Goal: Information Seeking & Learning: Check status

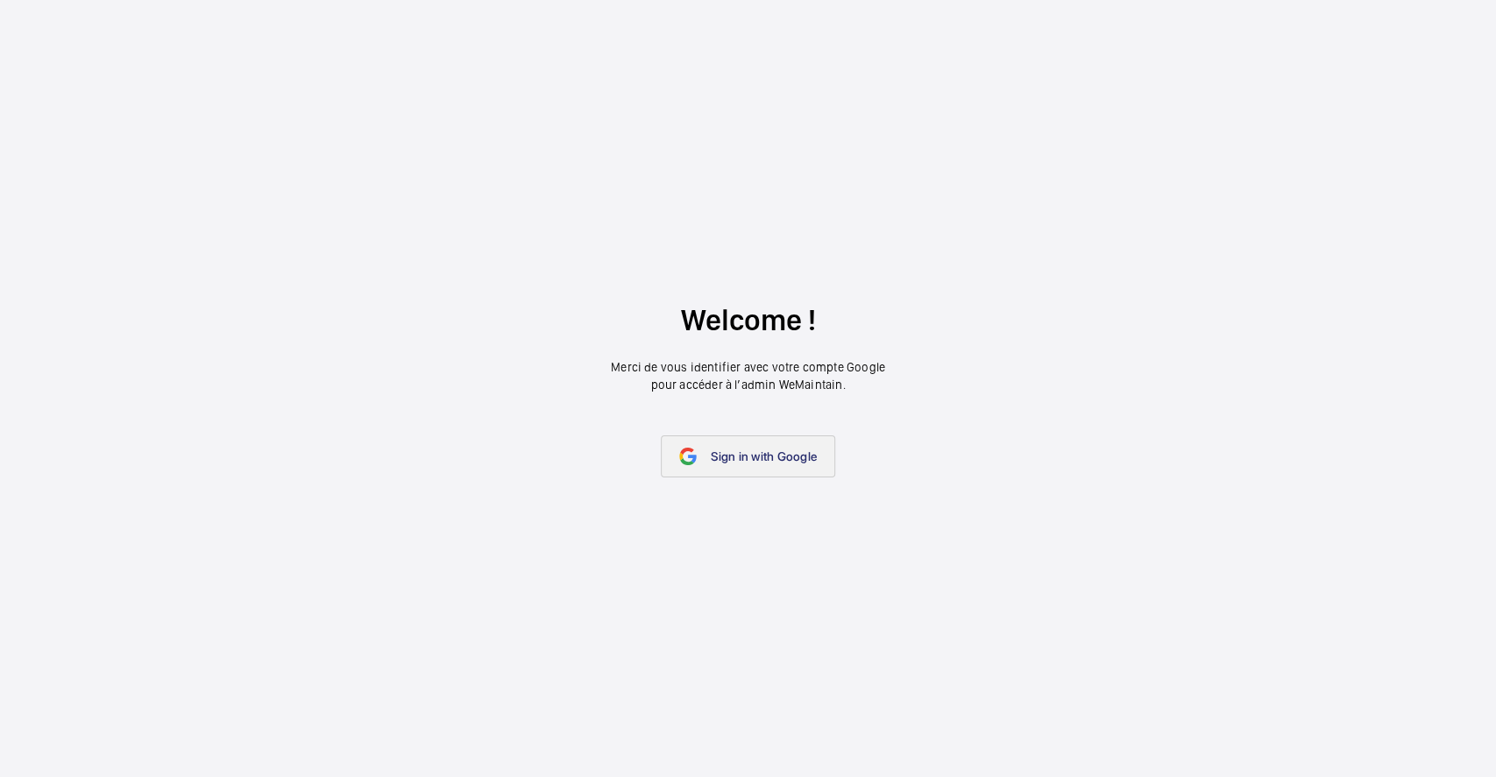
click at [729, 443] on link "Sign in with Google" at bounding box center [748, 457] width 174 height 42
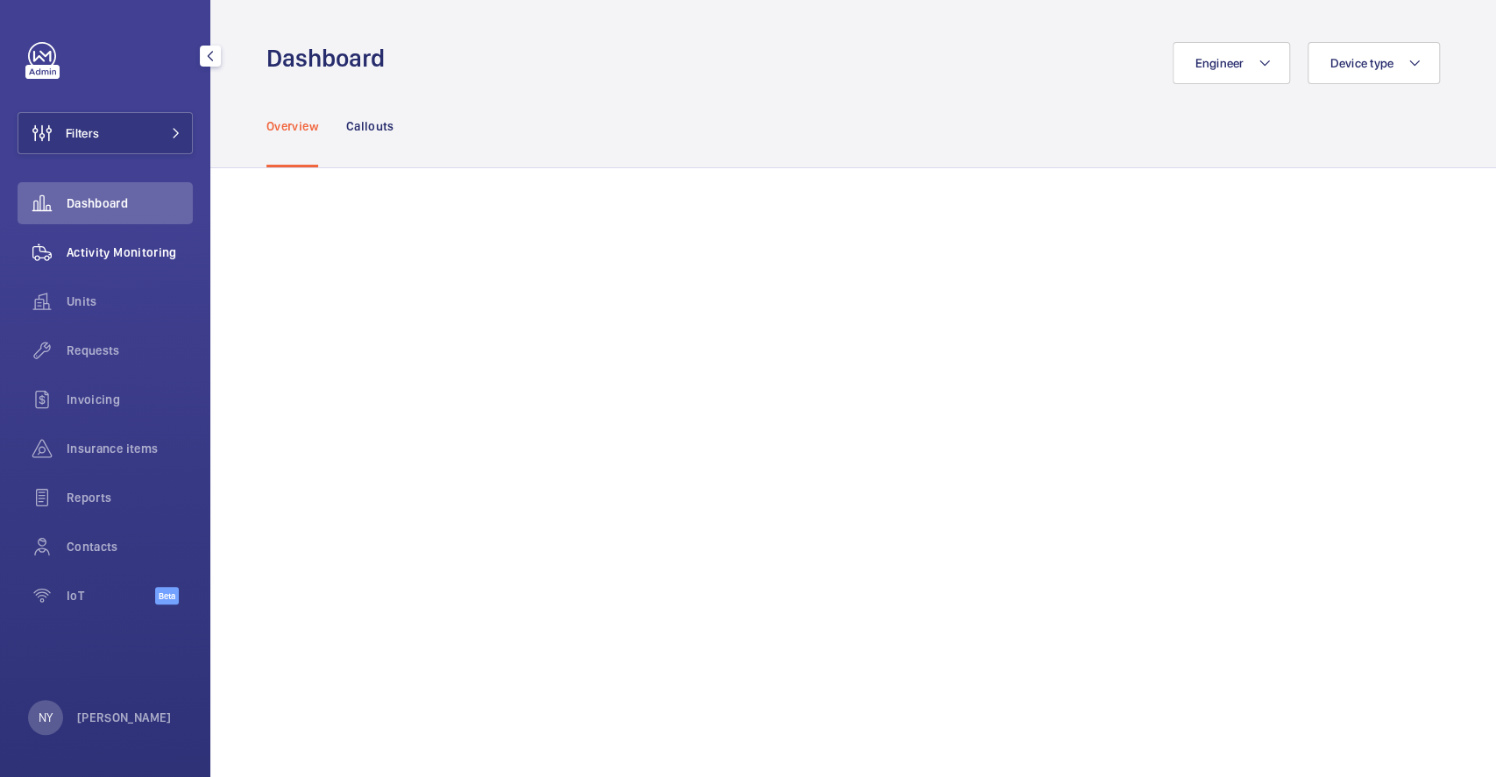
click at [126, 235] on div "Activity Monitoring" at bounding box center [105, 252] width 175 height 42
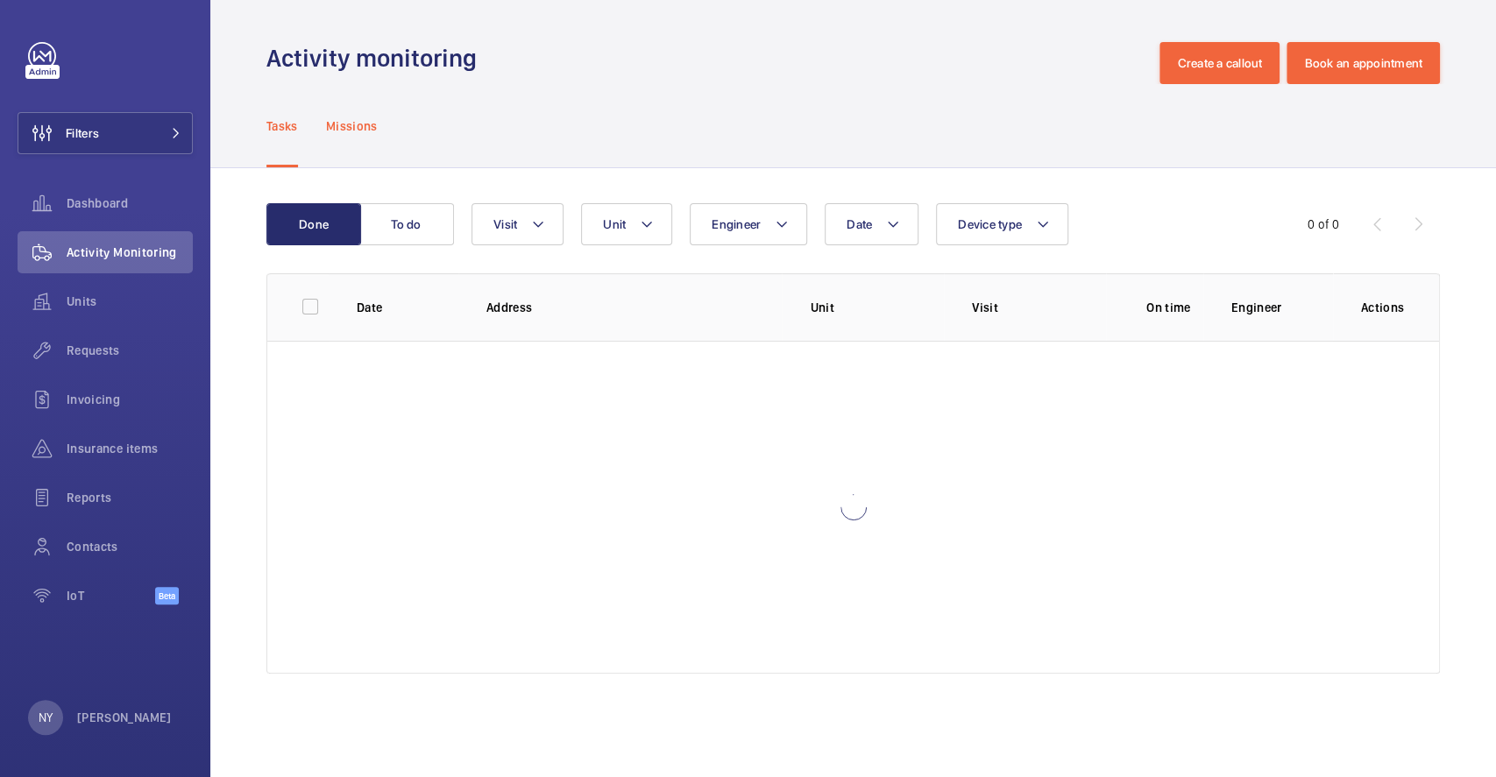
click at [345, 137] on div "Missions" at bounding box center [352, 125] width 52 height 83
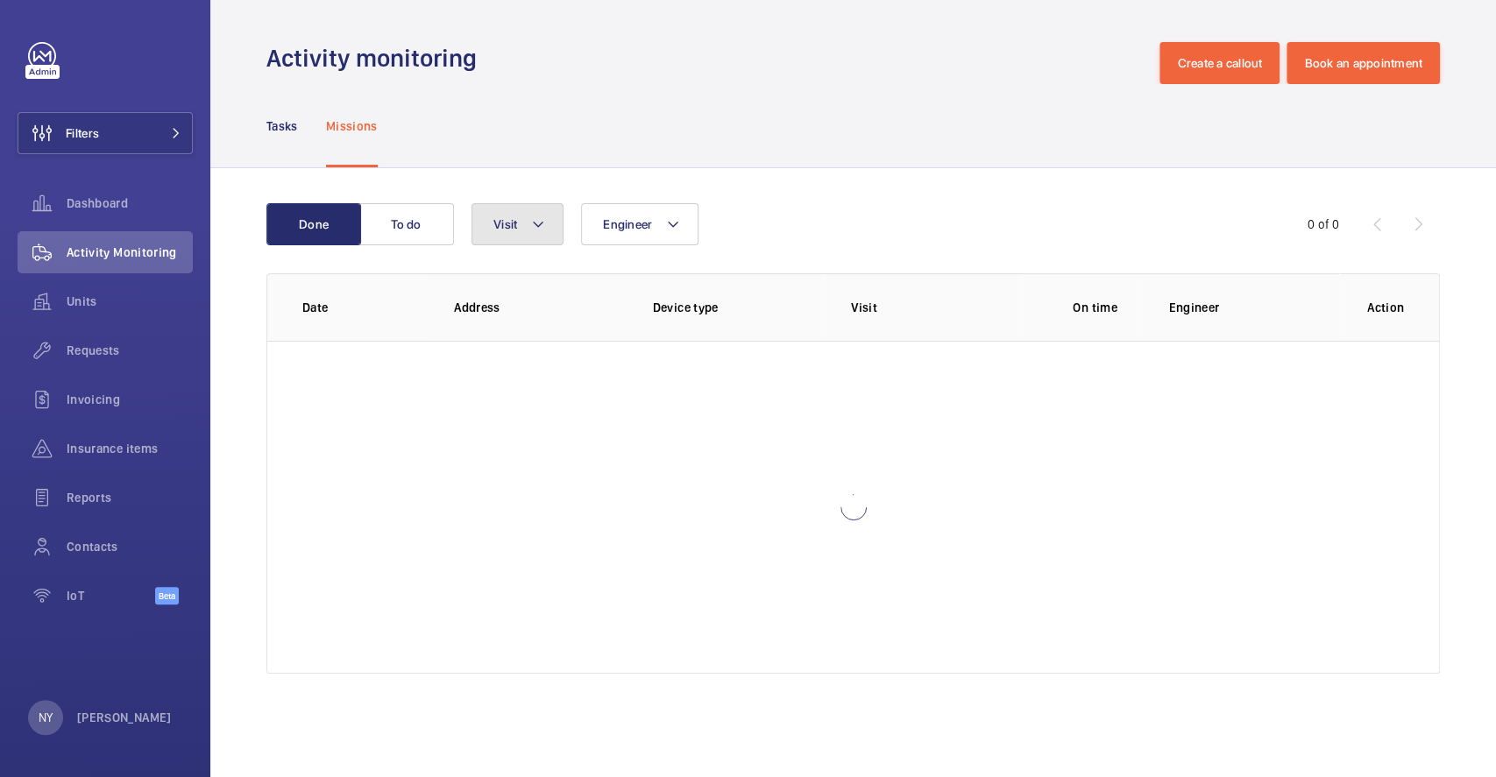
click at [519, 227] on button "Visit" at bounding box center [518, 224] width 92 height 42
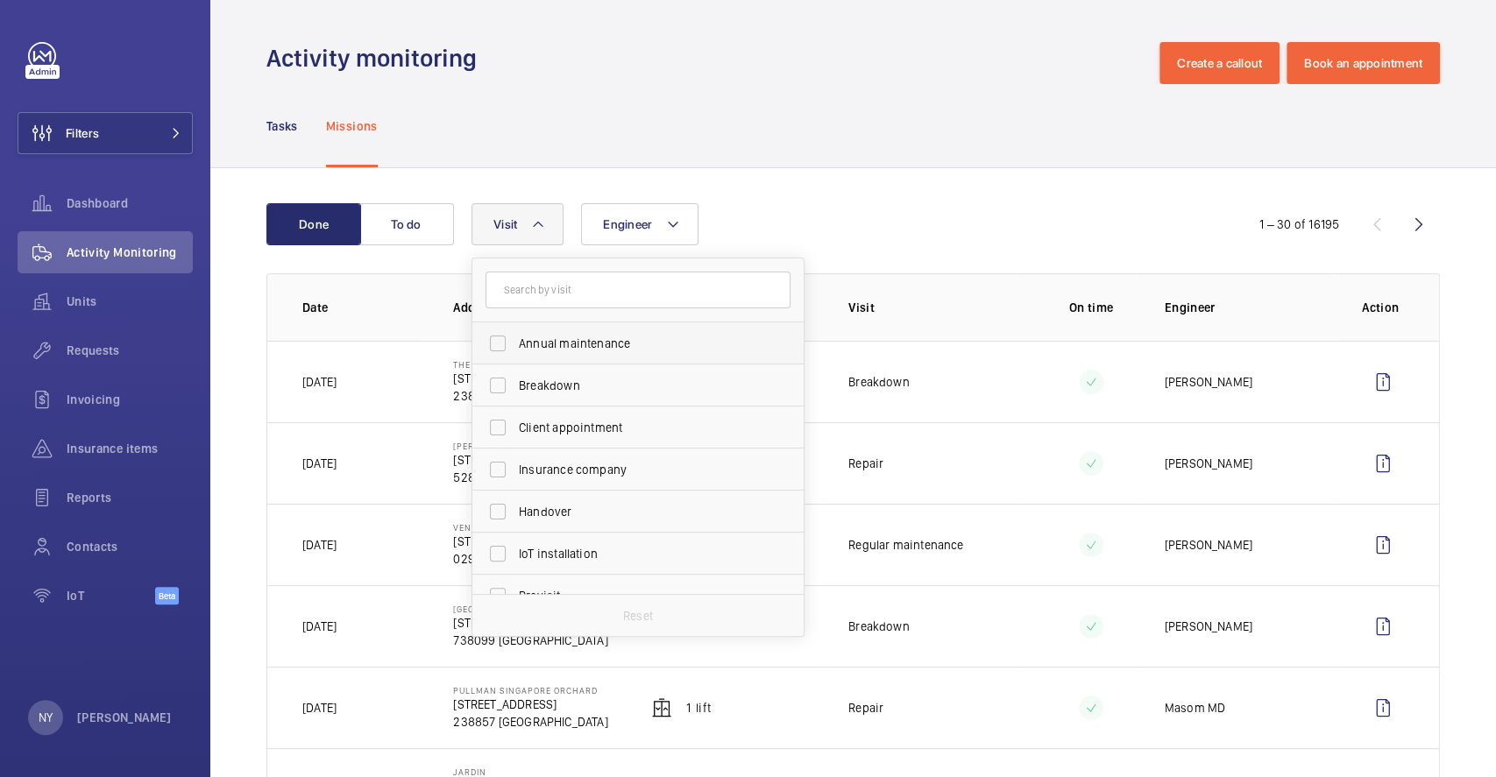
click at [535, 347] on span "Annual maintenance" at bounding box center [639, 344] width 241 height 18
click at [515, 347] on input "Annual maintenance" at bounding box center [497, 343] width 35 height 35
checkbox input "true"
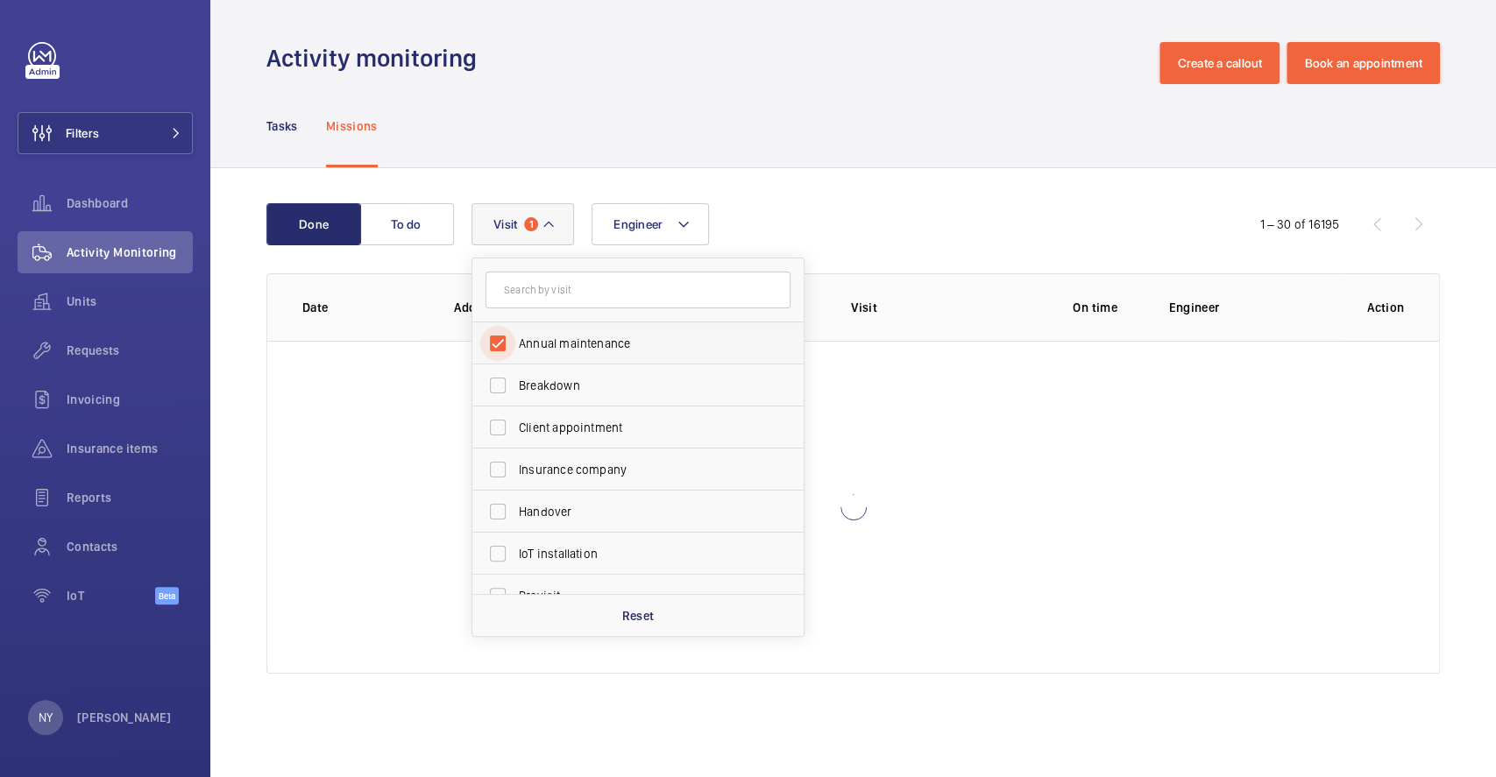
scroll to position [274, 0]
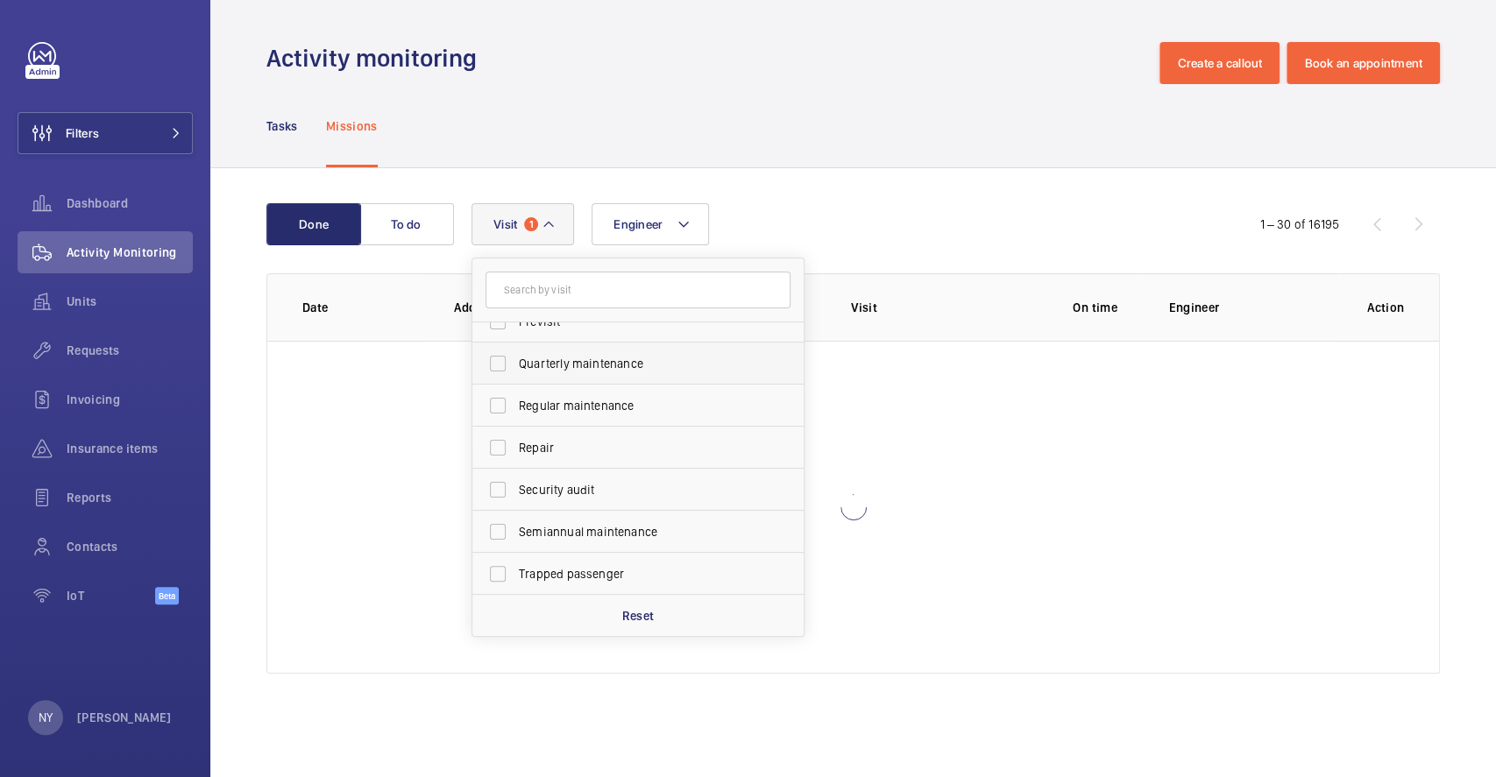
click at [554, 373] on label "Quarterly maintenance" at bounding box center [624, 364] width 305 height 42
click at [515, 373] on input "Quarterly maintenance" at bounding box center [497, 363] width 35 height 35
checkbox input "true"
click at [554, 417] on label "Regular maintenance" at bounding box center [624, 406] width 305 height 42
click at [515, 417] on input "Regular maintenance" at bounding box center [497, 405] width 35 height 35
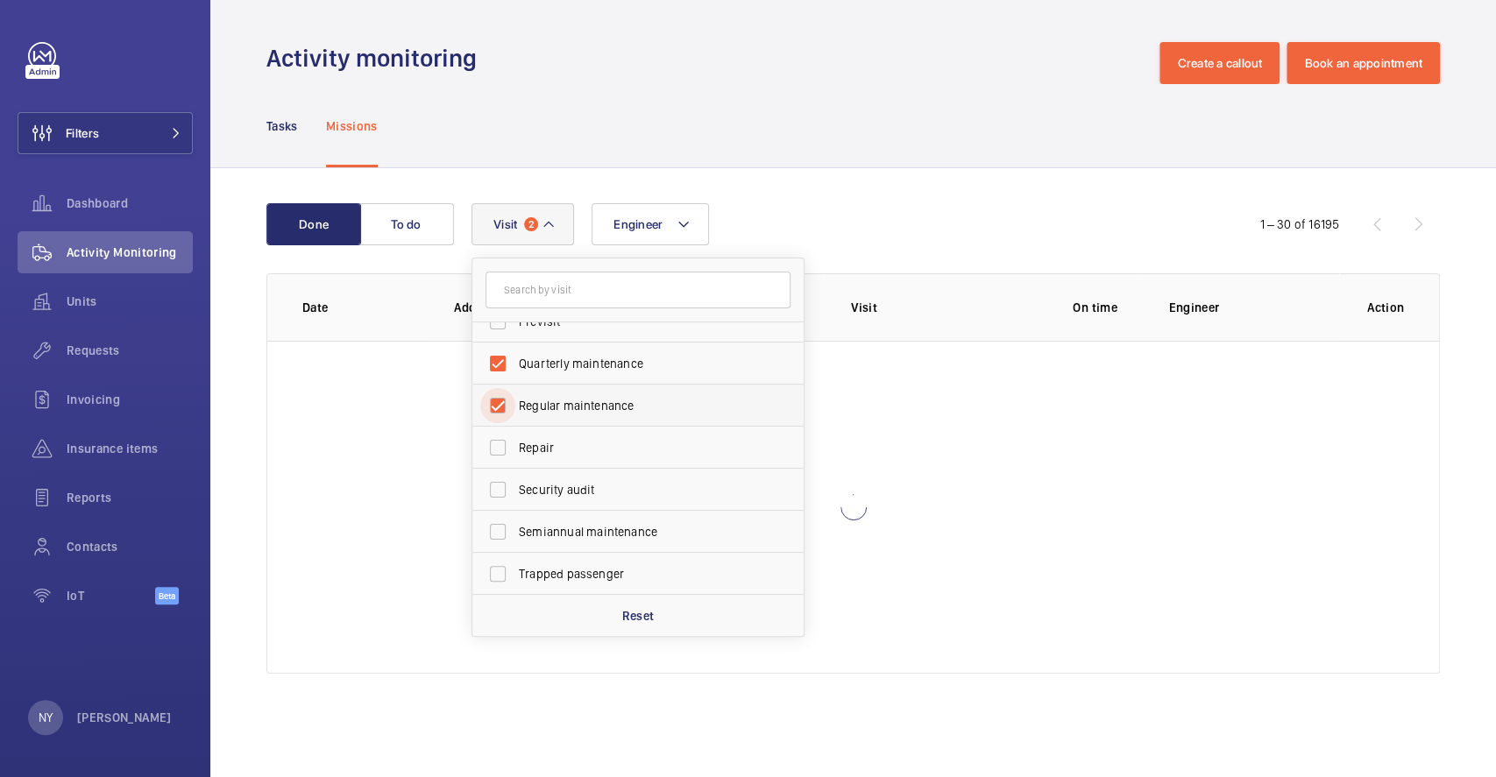
checkbox input "true"
click at [575, 529] on span "Semiannual maintenance" at bounding box center [639, 532] width 241 height 18
click at [515, 529] on input "Semiannual maintenance" at bounding box center [497, 532] width 35 height 35
checkbox input "true"
click at [763, 207] on div "Engineer Visit 4 Annual maintenance Breakdown Client appointment Insurance comp…" at bounding box center [851, 224] width 758 height 42
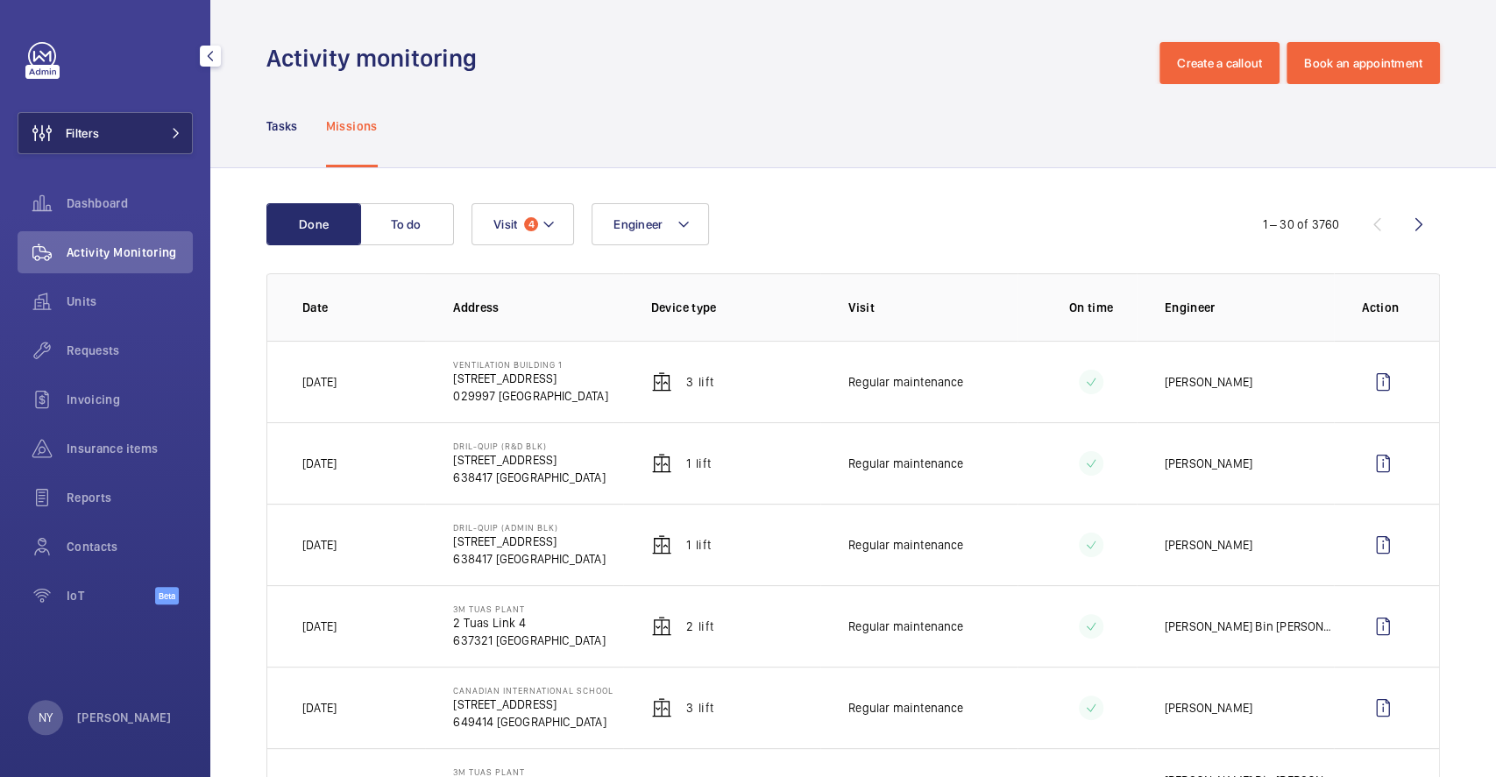
click at [77, 112] on span "Filters" at bounding box center [58, 133] width 81 height 42
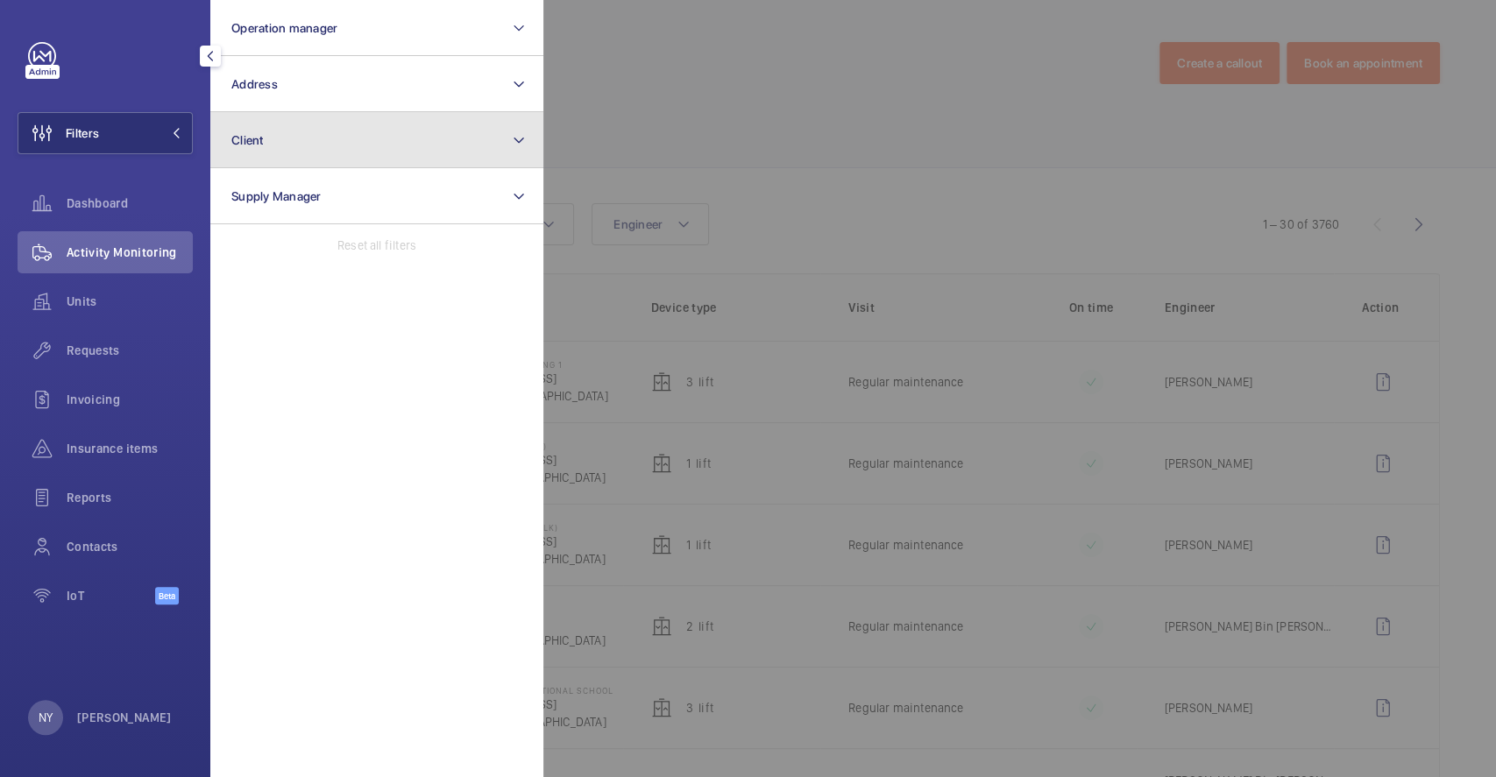
click at [358, 122] on button "Client" at bounding box center [376, 140] width 333 height 56
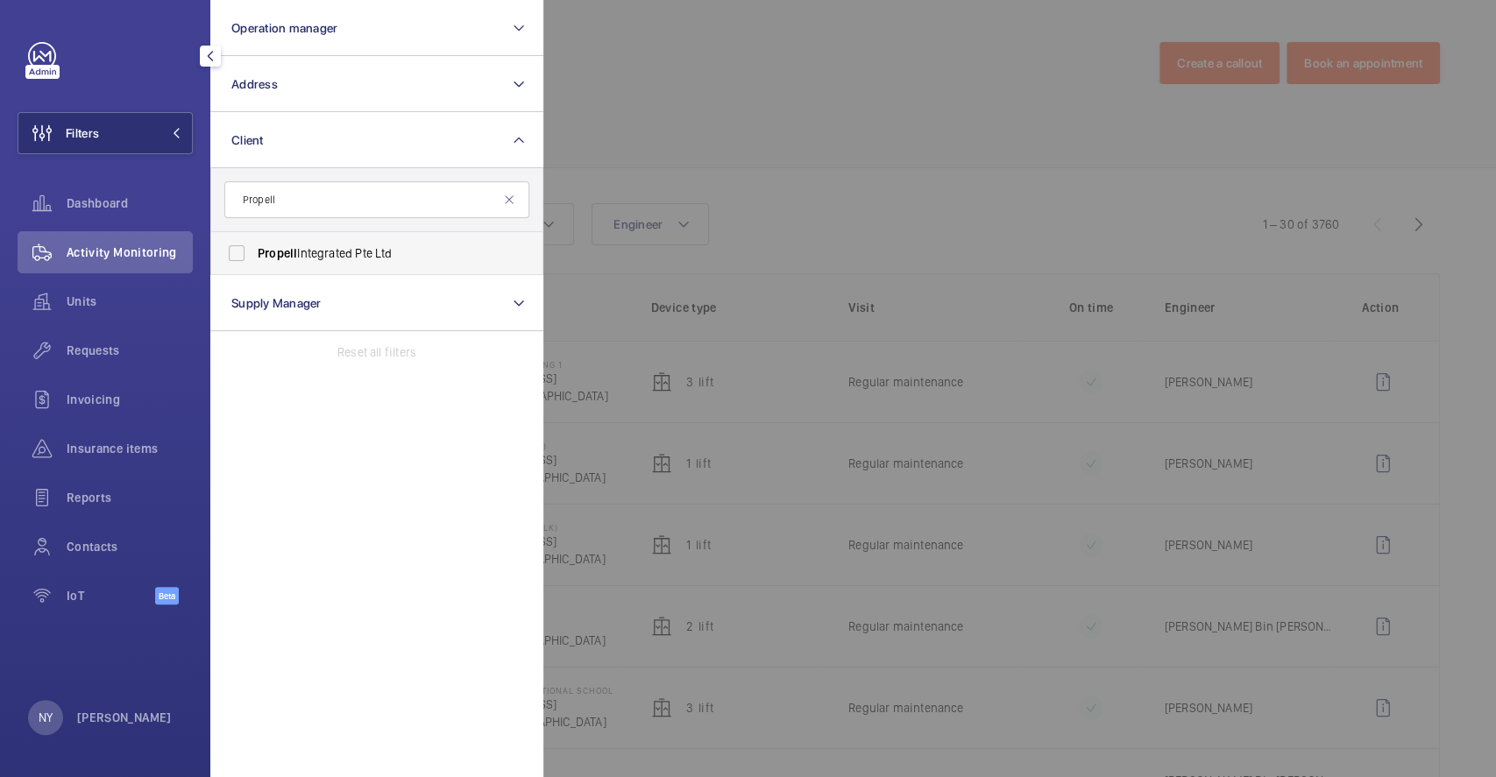
type input "Propell"
click at [339, 255] on span "Propell Integrated Pte Ltd" at bounding box center [378, 254] width 241 height 18
click at [254, 255] on input "Propell Integrated Pte Ltd" at bounding box center [236, 253] width 35 height 35
checkbox input "true"
click at [805, 98] on div at bounding box center [1291, 388] width 1496 height 777
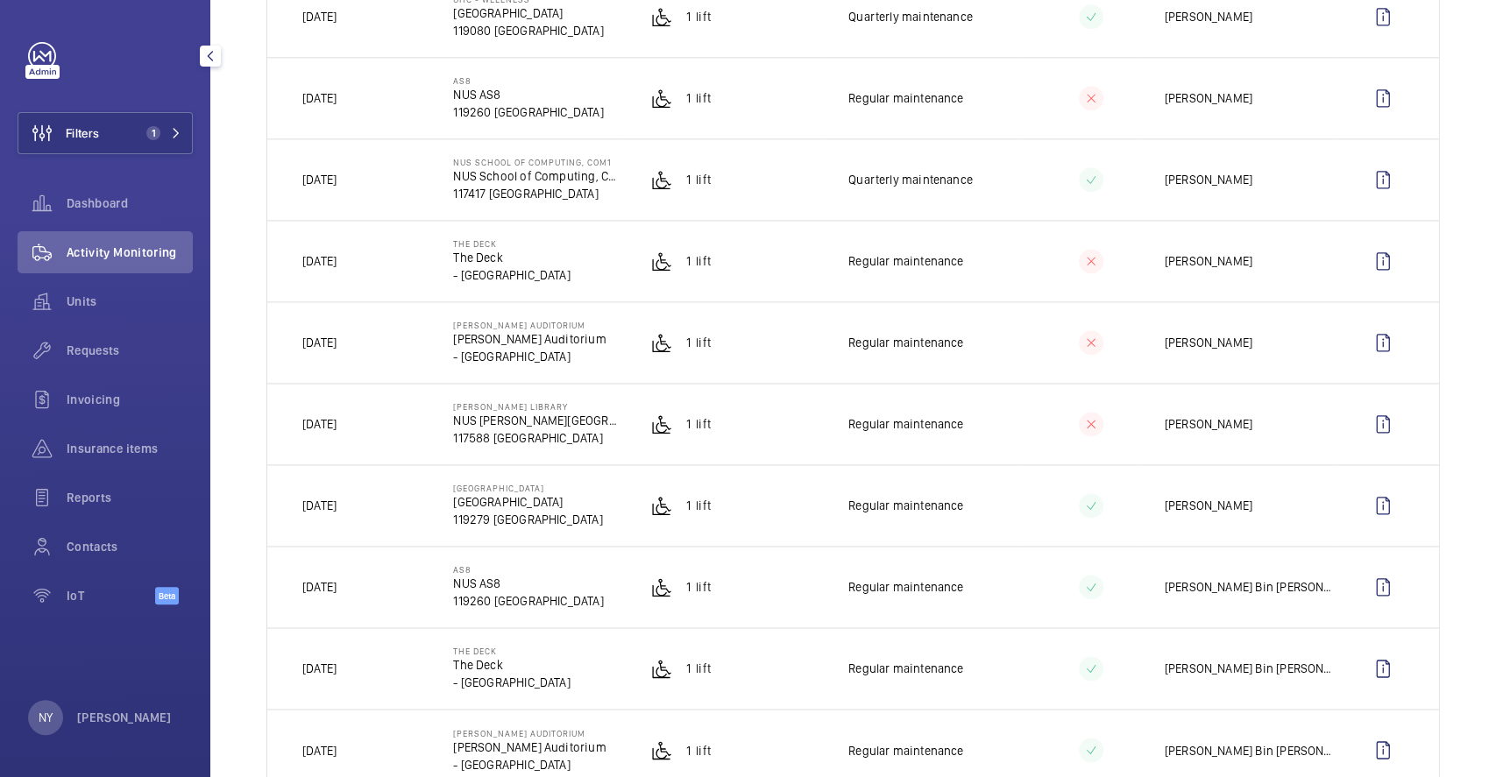
scroll to position [1476, 0]
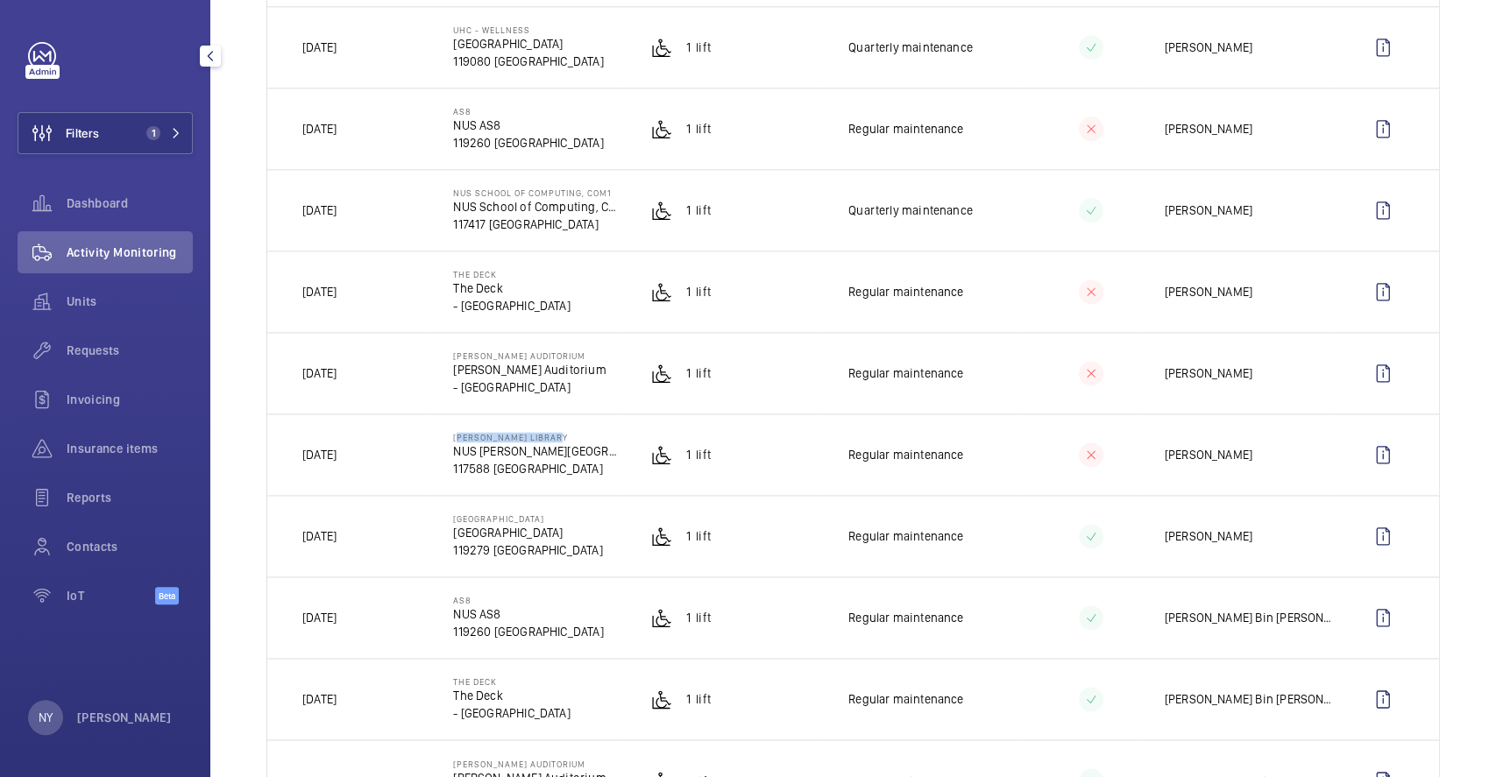
drag, startPoint x: 452, startPoint y: 440, endPoint x: 558, endPoint y: 440, distance: 106.1
click at [558, 440] on p "[PERSON_NAME] LIBRARY" at bounding box center [537, 437] width 169 height 11
